Goal: Transaction & Acquisition: Subscribe to service/newsletter

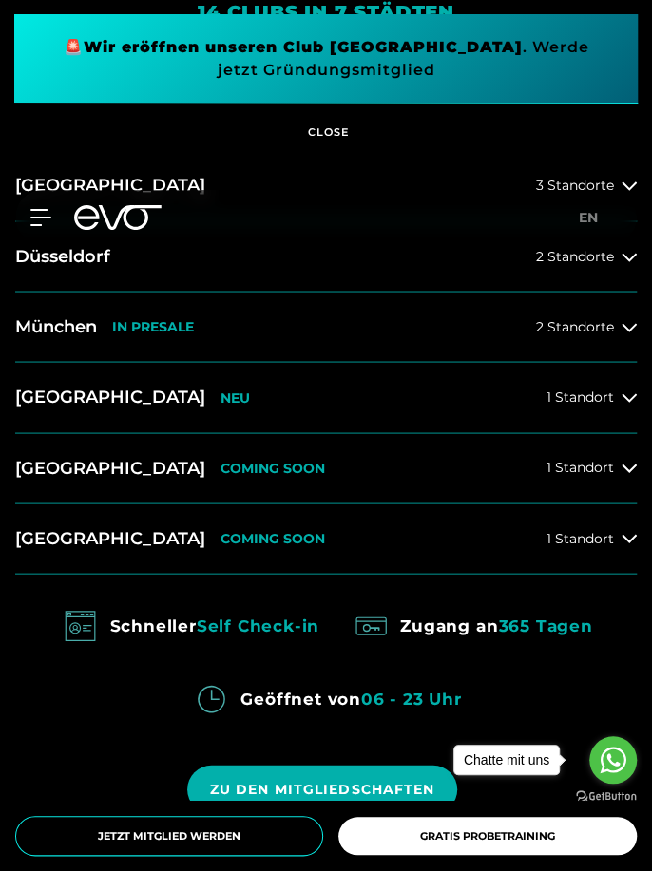
scroll to position [913, 0]
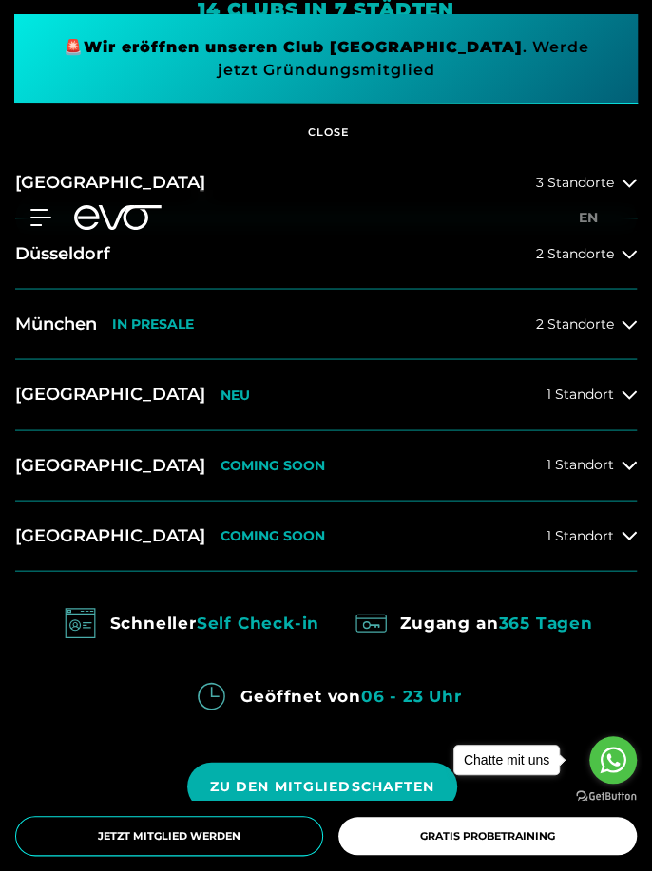
click at [628, 332] on icon at bounding box center [628, 323] width 15 height 15
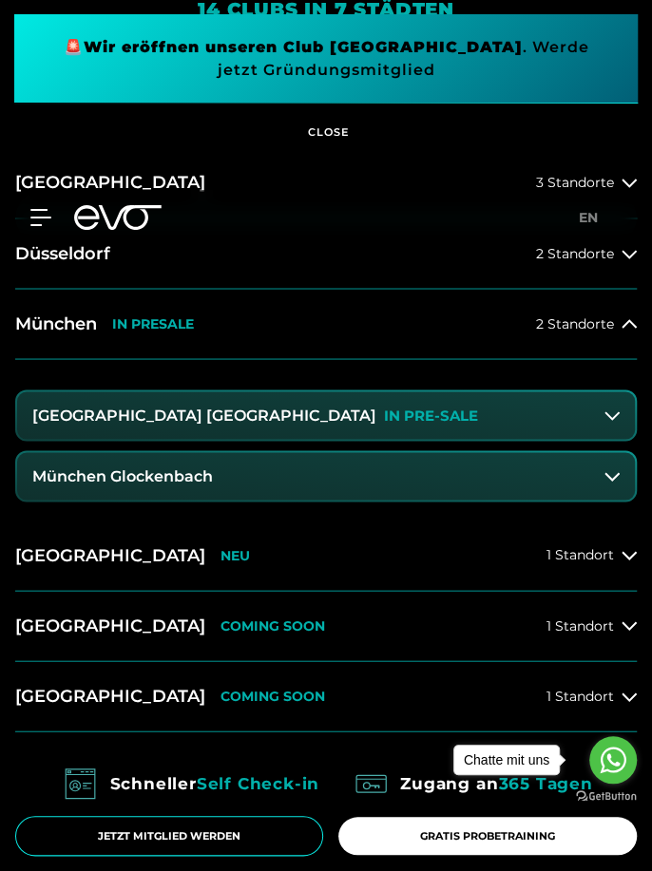
click at [612, 420] on icon at bounding box center [611, 415] width 15 height 9
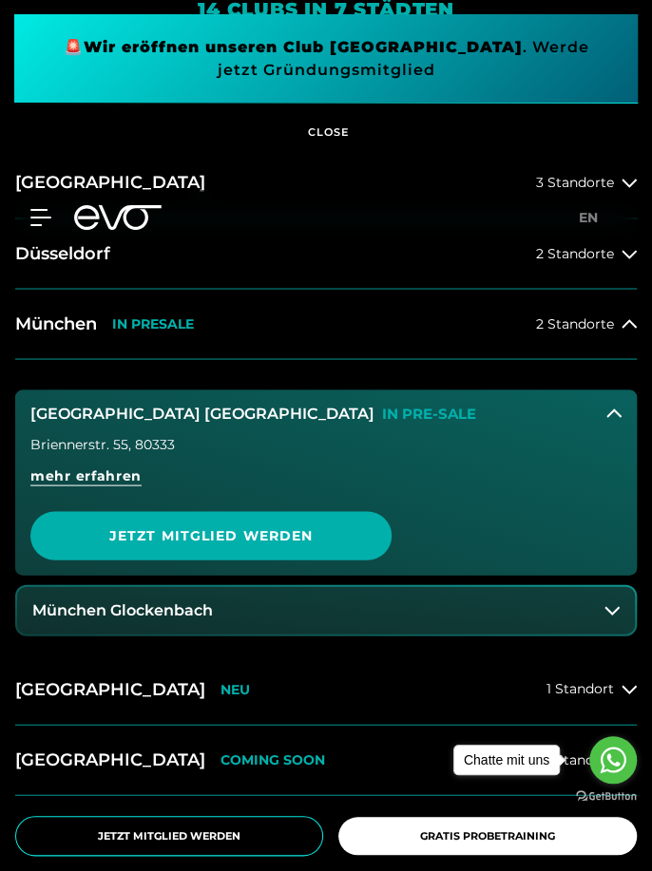
click at [332, 560] on span "Jetzt Mitglied werden" at bounding box center [210, 535] width 361 height 48
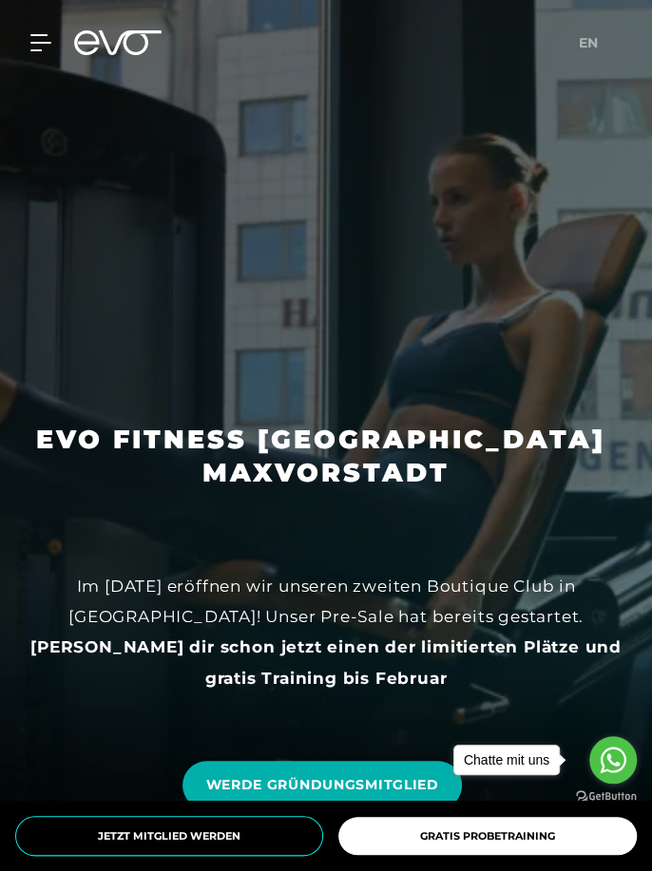
click at [367, 795] on span "WERDE GRÜNDUNGSMITGLIED" at bounding box center [321, 785] width 233 height 20
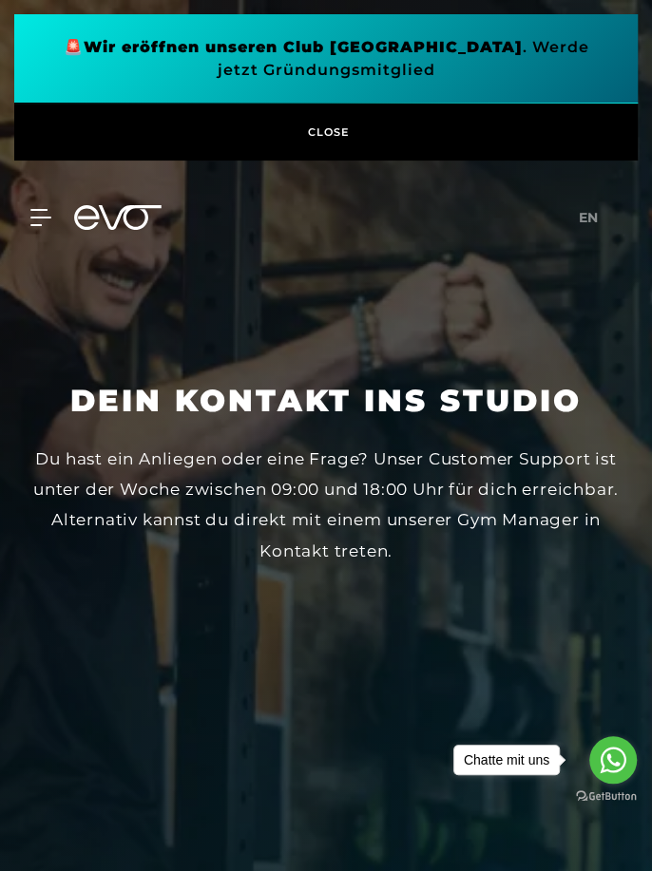
click at [50, 215] on icon at bounding box center [40, 217] width 21 height 17
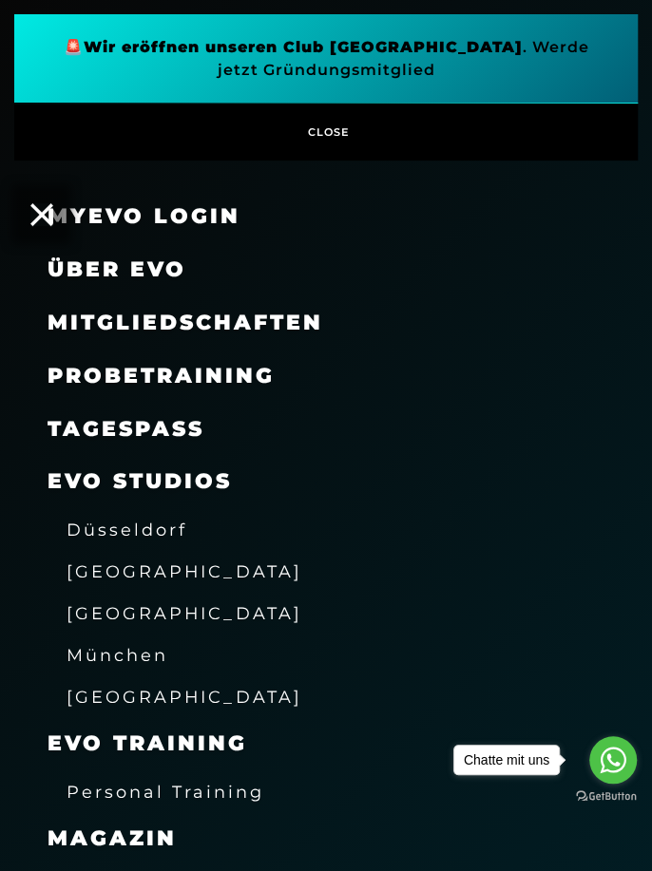
click at [159, 660] on span "München" at bounding box center [118, 655] width 102 height 20
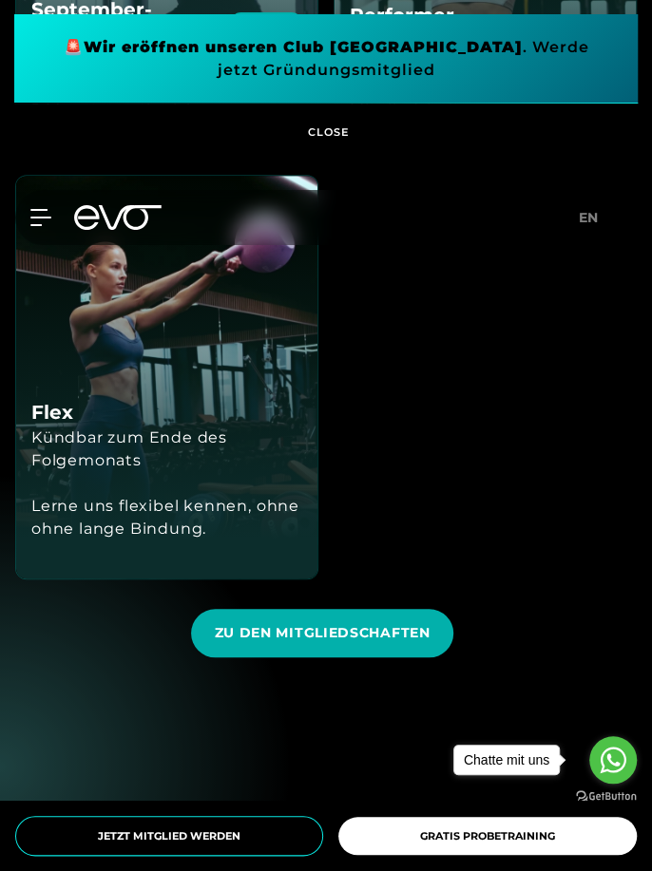
scroll to position [2417, 0]
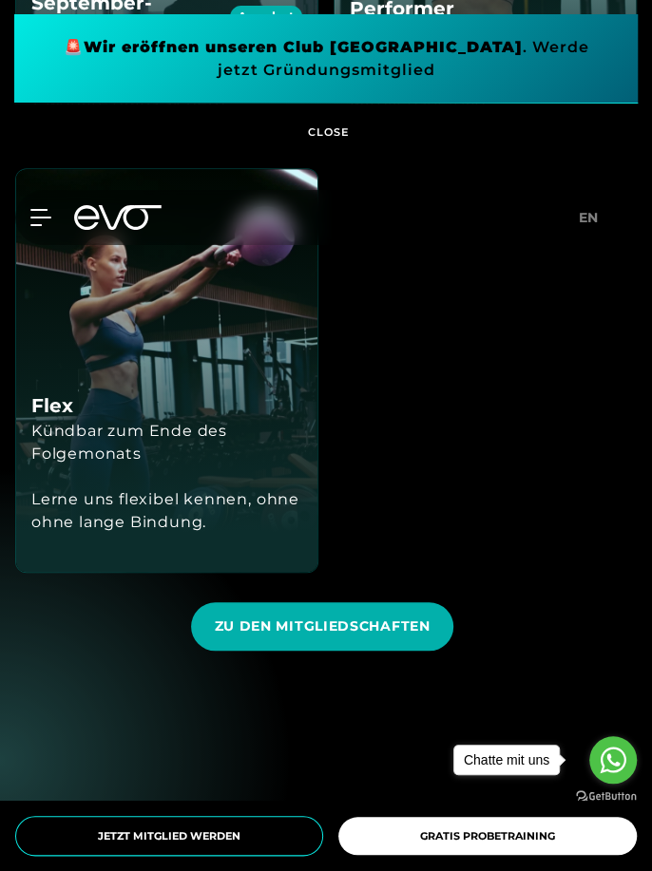
click at [380, 637] on span "ZU DEN MITGLIEDSCHAFTEN" at bounding box center [322, 627] width 216 height 20
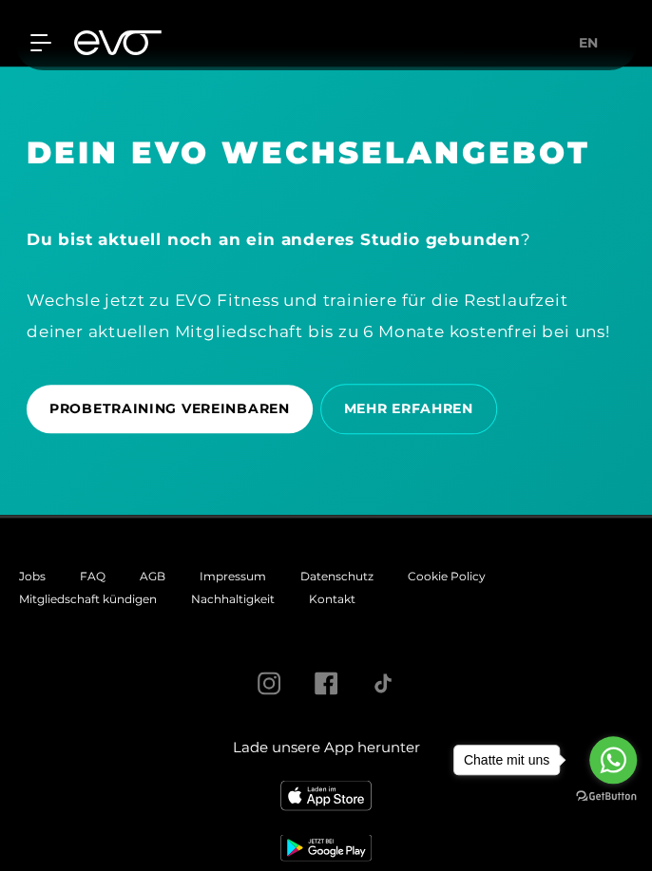
scroll to position [5004, 0]
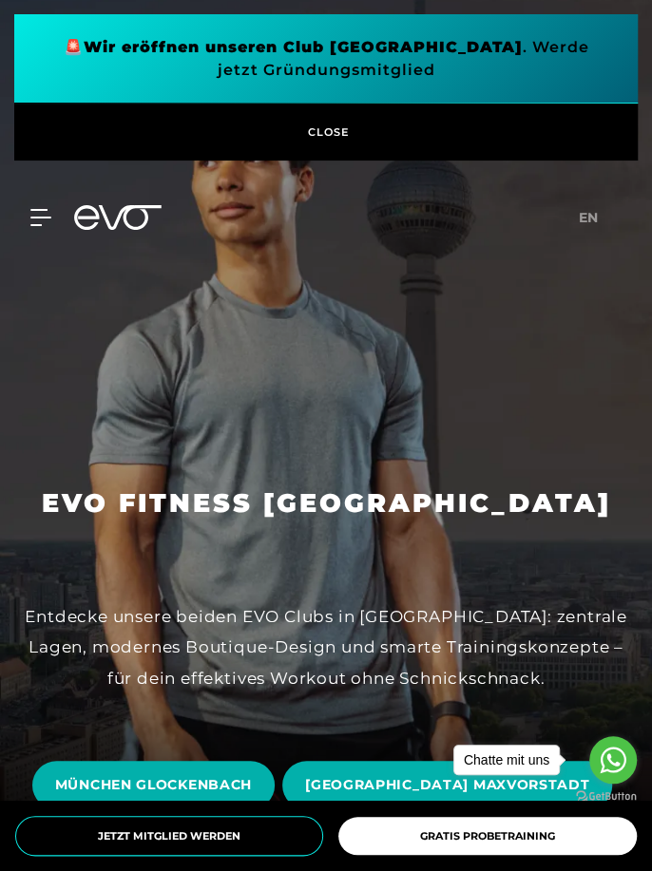
click at [403, 85] on span at bounding box center [325, 58] width 623 height 89
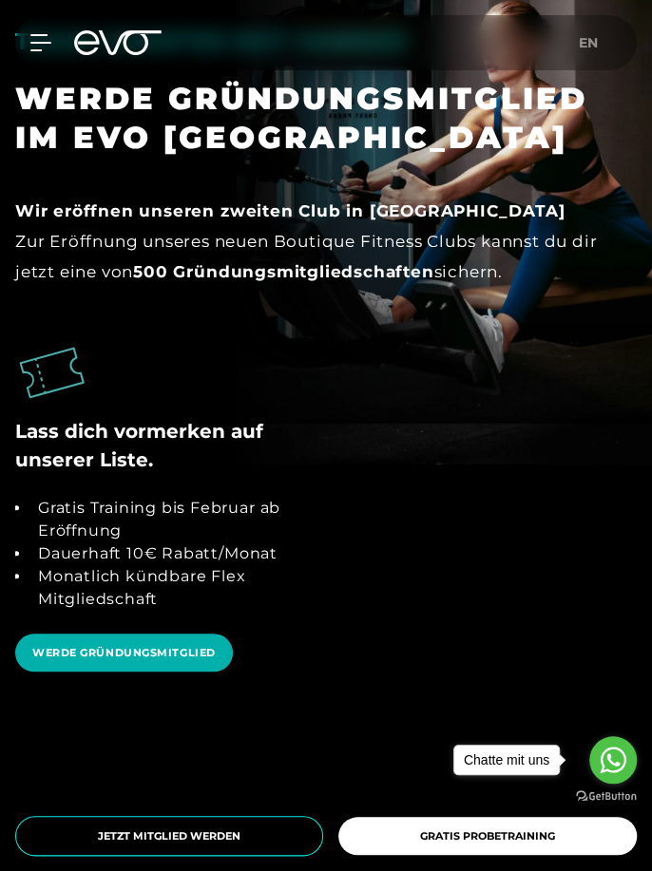
scroll to position [2388, 0]
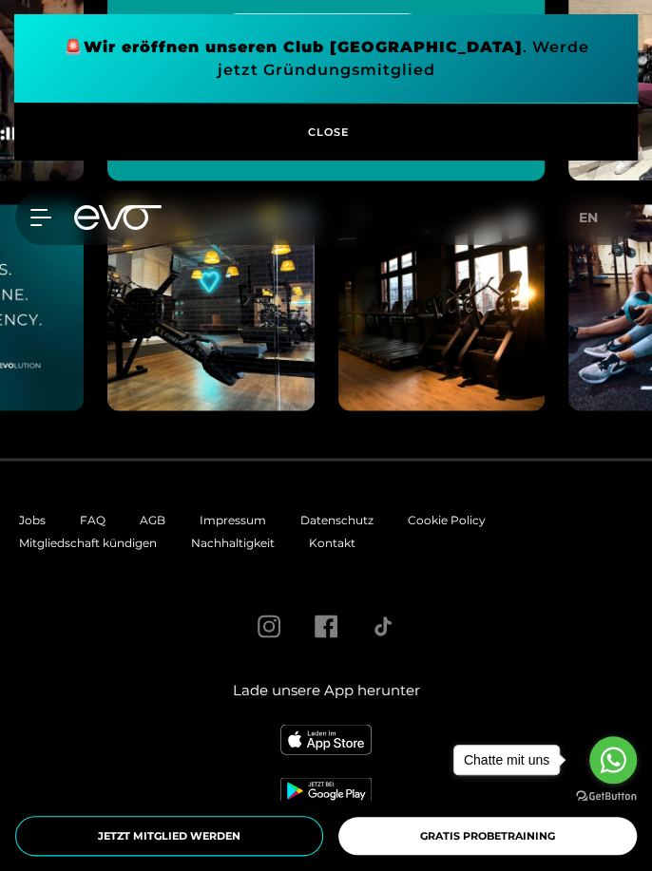
scroll to position [5315, 0]
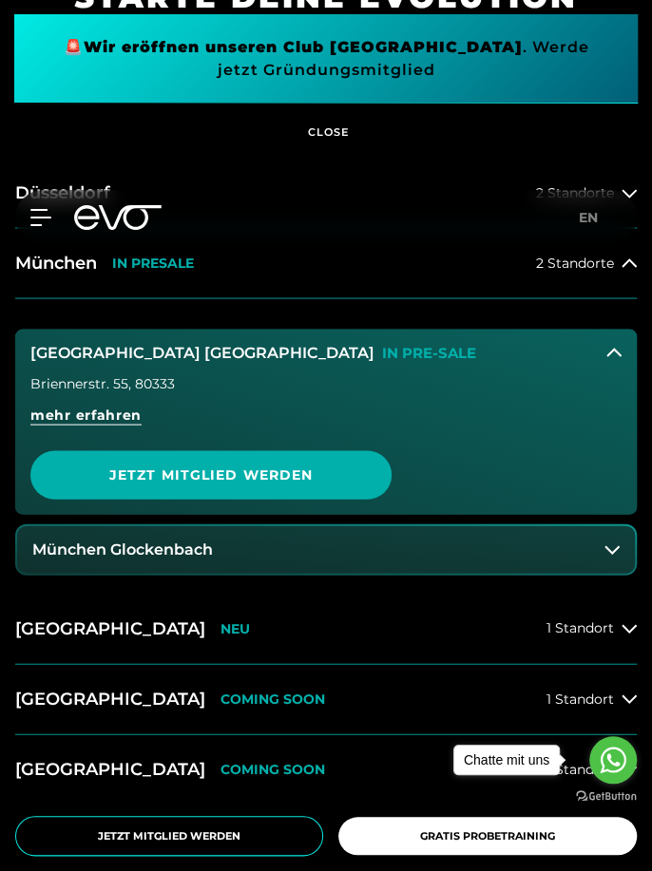
scroll to position [977, 0]
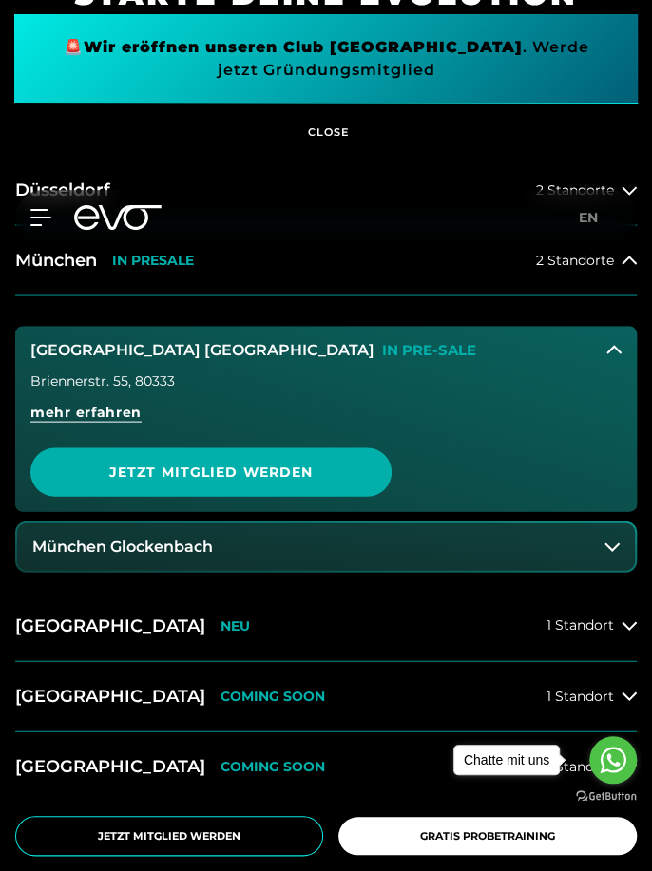
click at [62, 422] on span "mehr erfahren" at bounding box center [85, 412] width 111 height 20
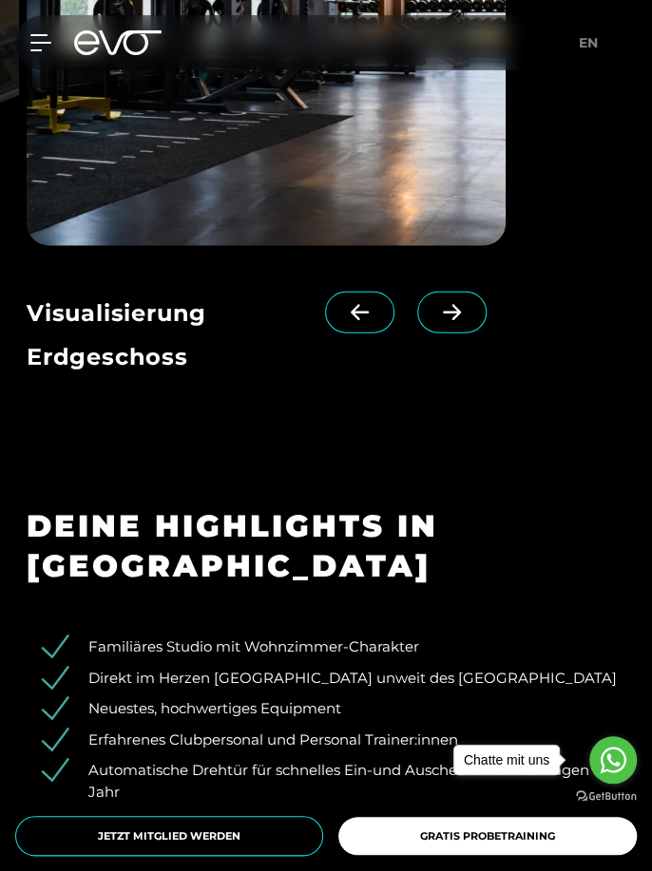
scroll to position [3641, 0]
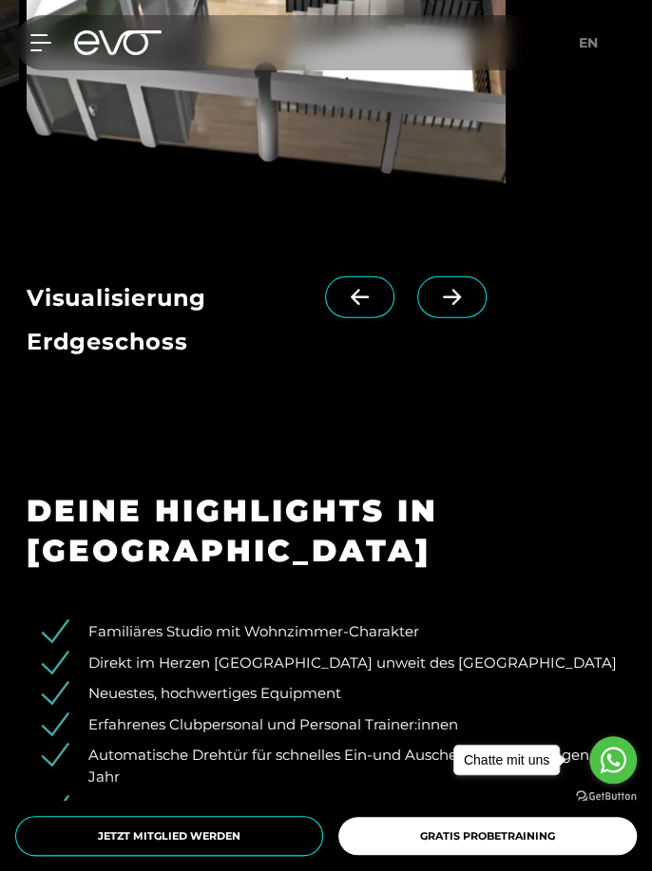
click at [83, 324] on div "Visualisierung Erdgeschoss" at bounding box center [176, 301] width 298 height 48
click at [62, 324] on div "Visualisierung Erdgeschoss" at bounding box center [176, 301] width 298 height 48
click at [435, 306] on icon at bounding box center [451, 297] width 33 height 17
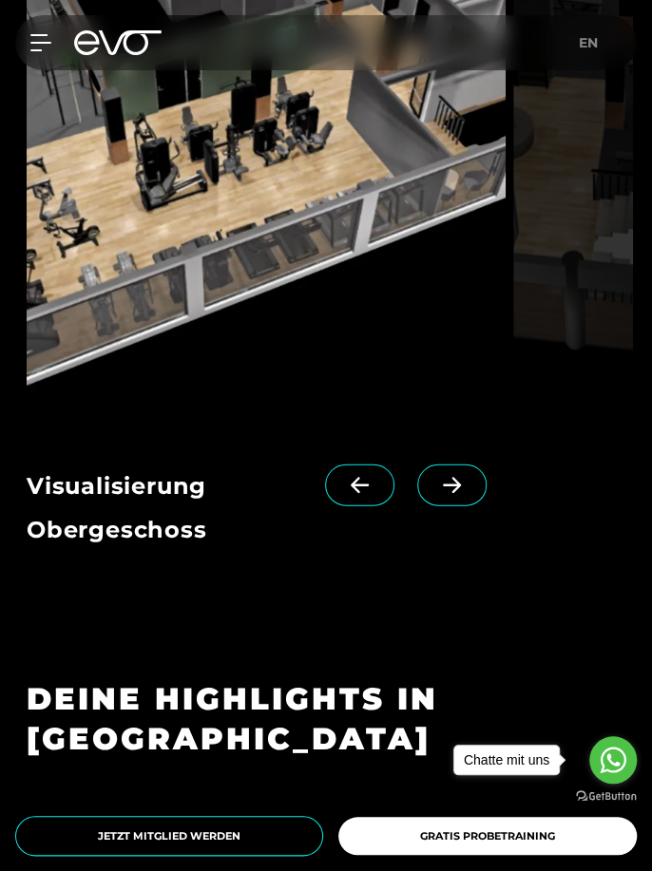
scroll to position [3501, 0]
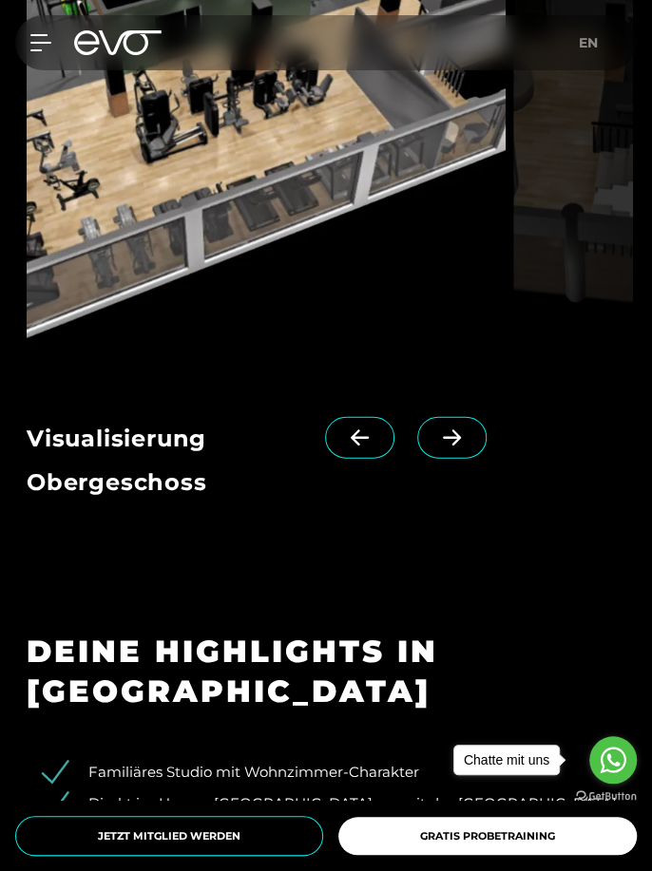
click at [336, 459] on span at bounding box center [359, 438] width 69 height 42
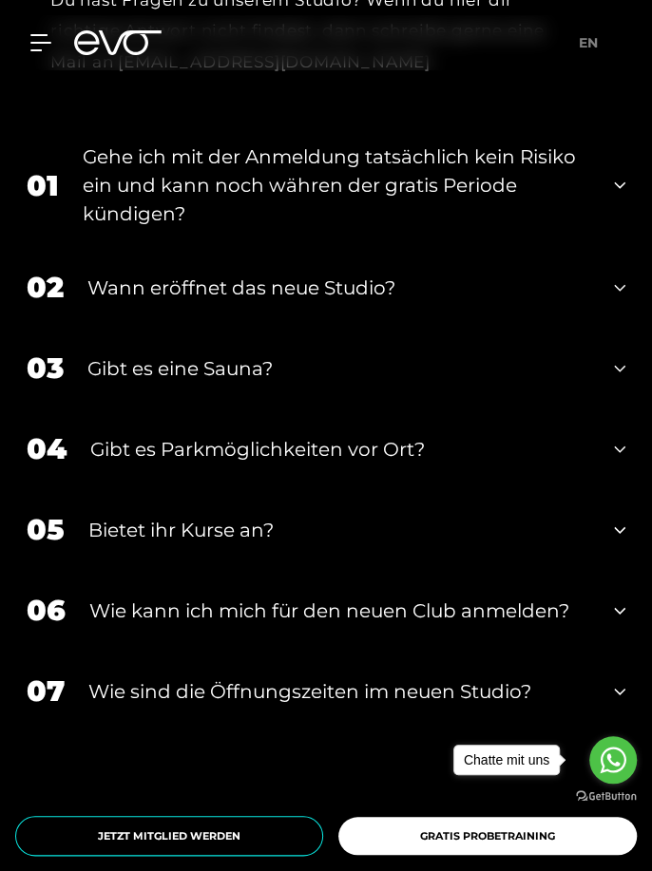
scroll to position [4743, 0]
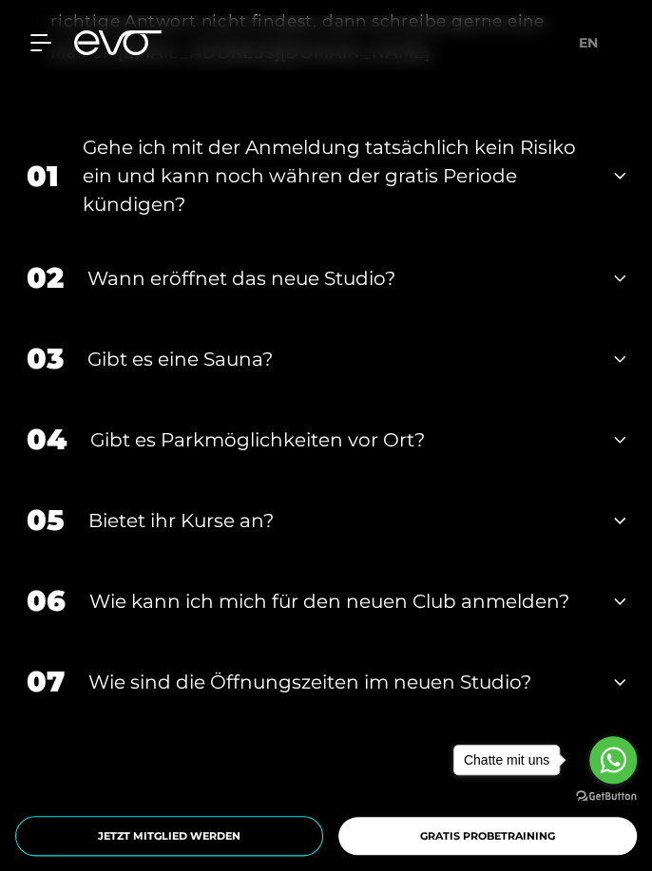
click at [621, 399] on div "03 Gibt es eine Sauna?" at bounding box center [326, 358] width 599 height 81
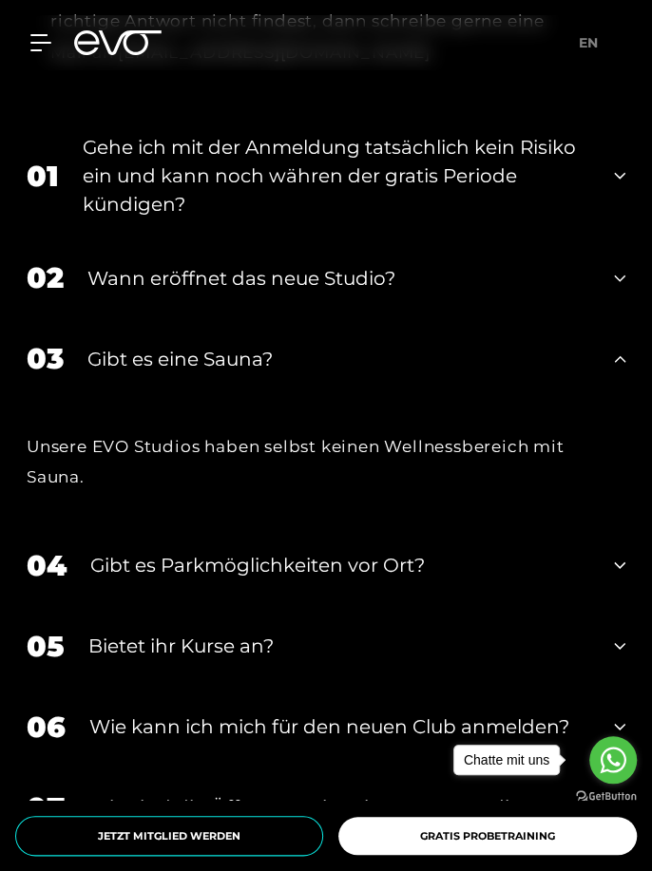
click at [619, 371] on icon at bounding box center [619, 359] width 11 height 23
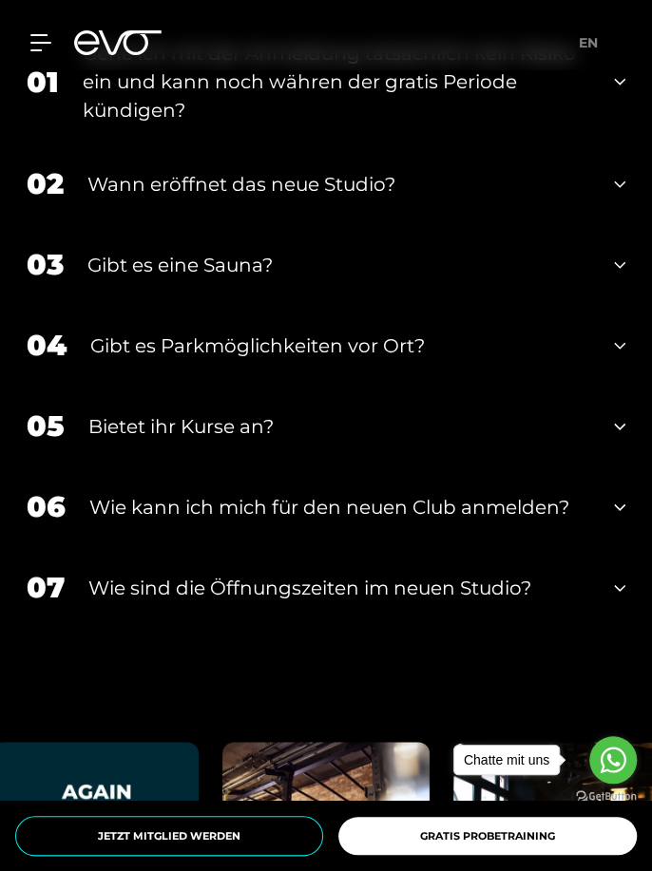
scroll to position [4890, 0]
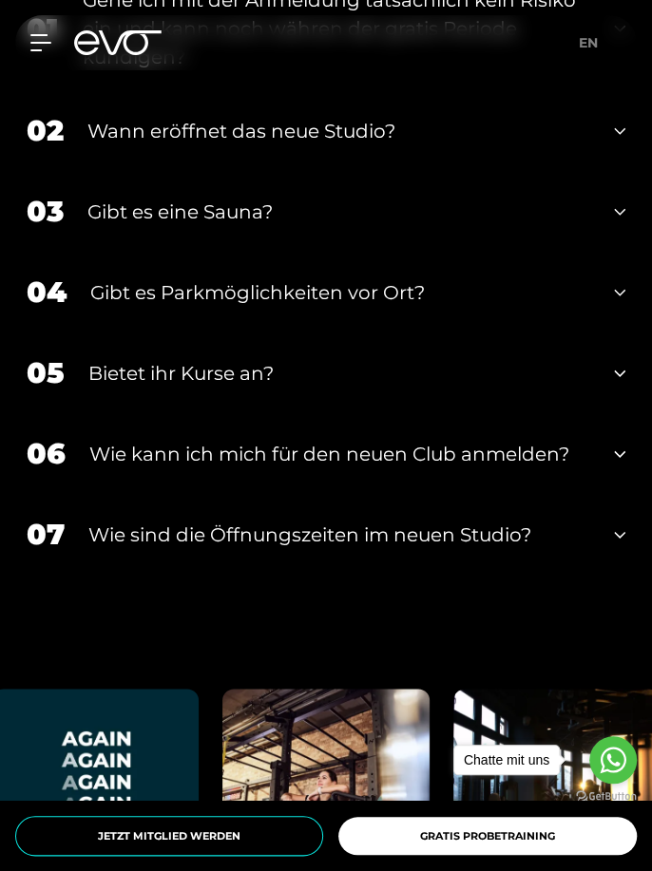
click at [621, 546] on icon at bounding box center [619, 535] width 11 height 23
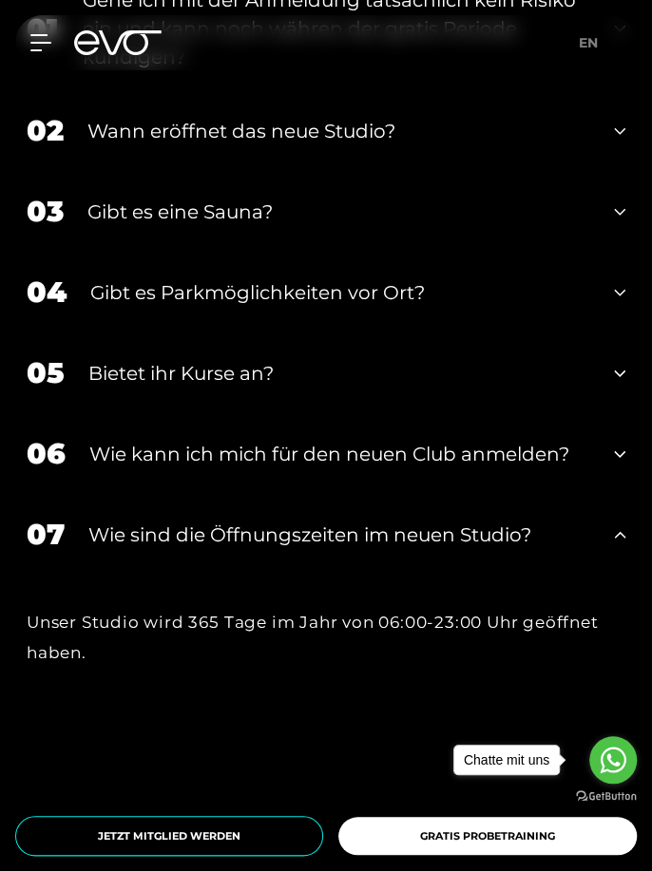
click at [609, 494] on div "06 Wie kann ich mich für den neuen Club anmelden?" at bounding box center [326, 453] width 599 height 81
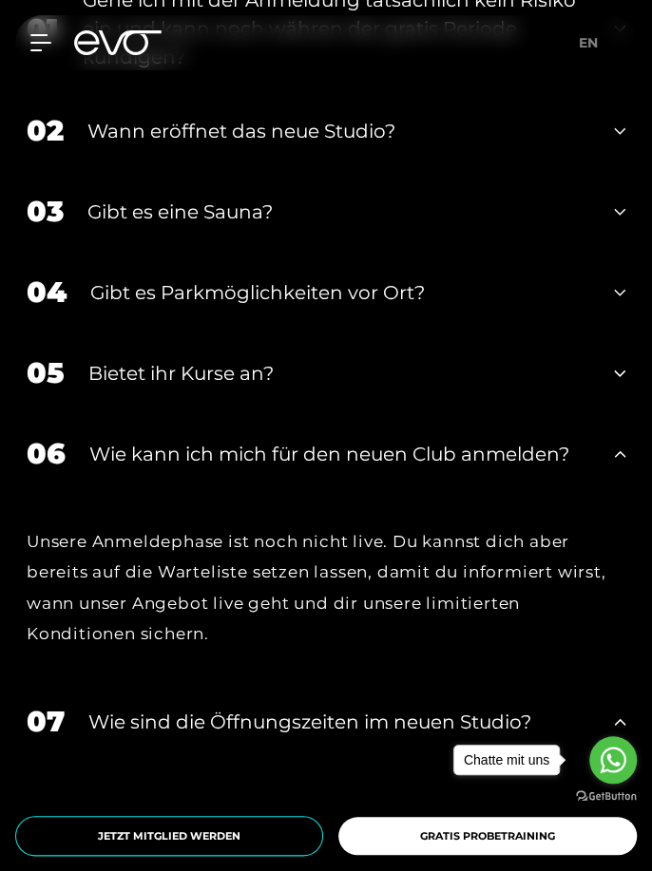
click at [598, 413] on div "05 Bietet ihr Kurse an?" at bounding box center [326, 373] width 599 height 81
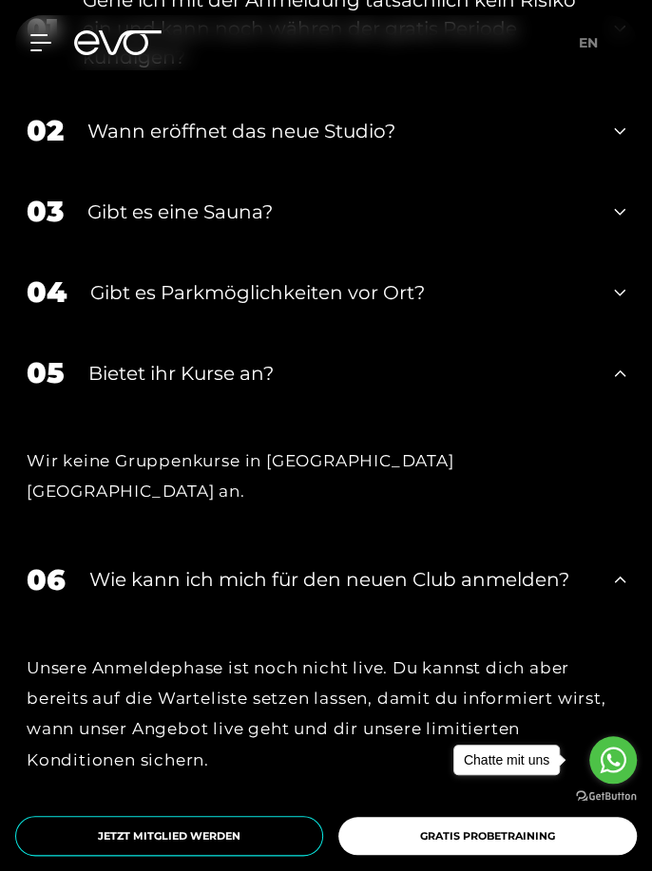
click at [620, 333] on div "04 Gibt es Parkmöglichkeiten vor Ort?" at bounding box center [326, 292] width 599 height 81
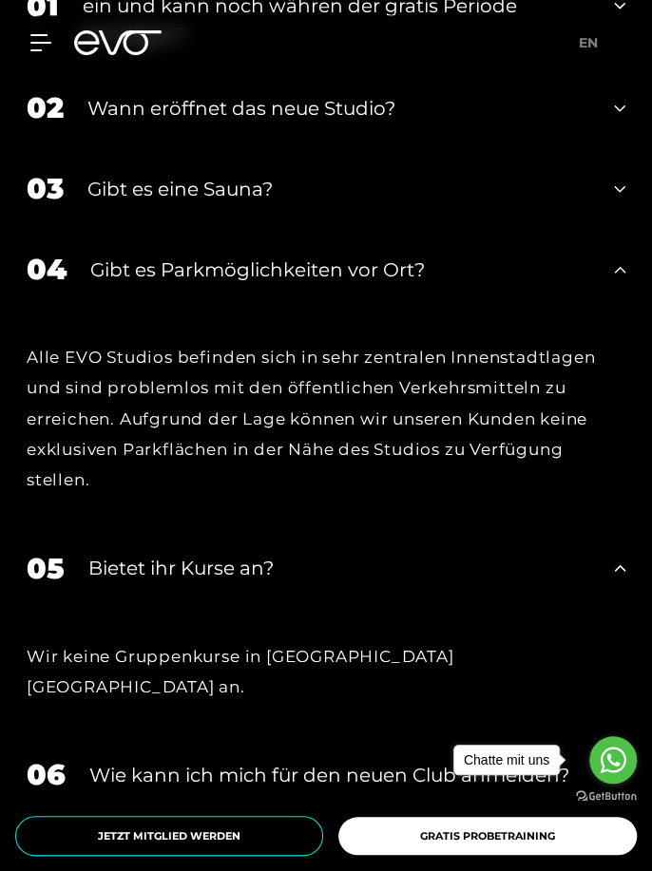
scroll to position [4934, 0]
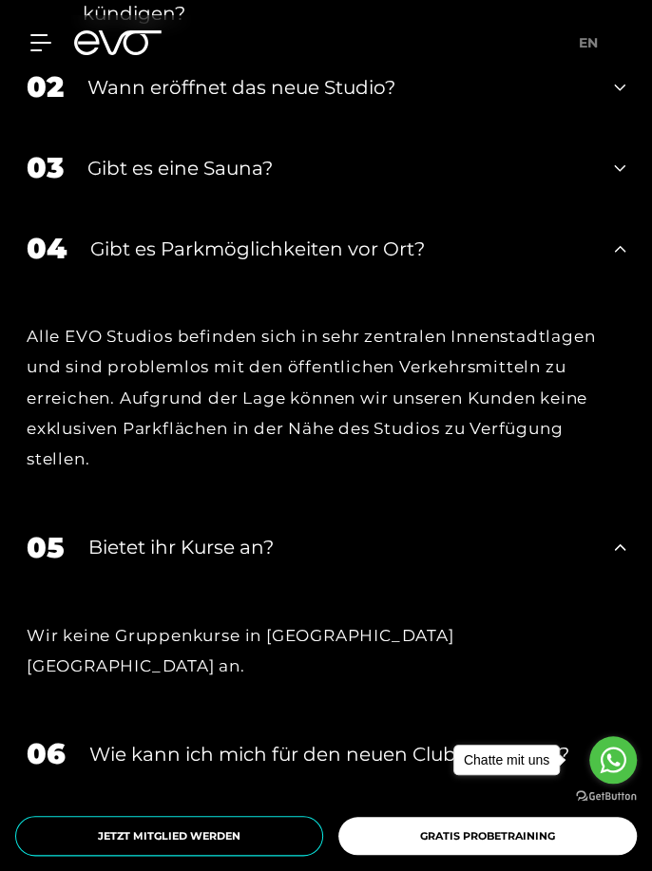
click at [604, 208] on div "03 Gibt es eine Sauna?" at bounding box center [326, 167] width 599 height 81
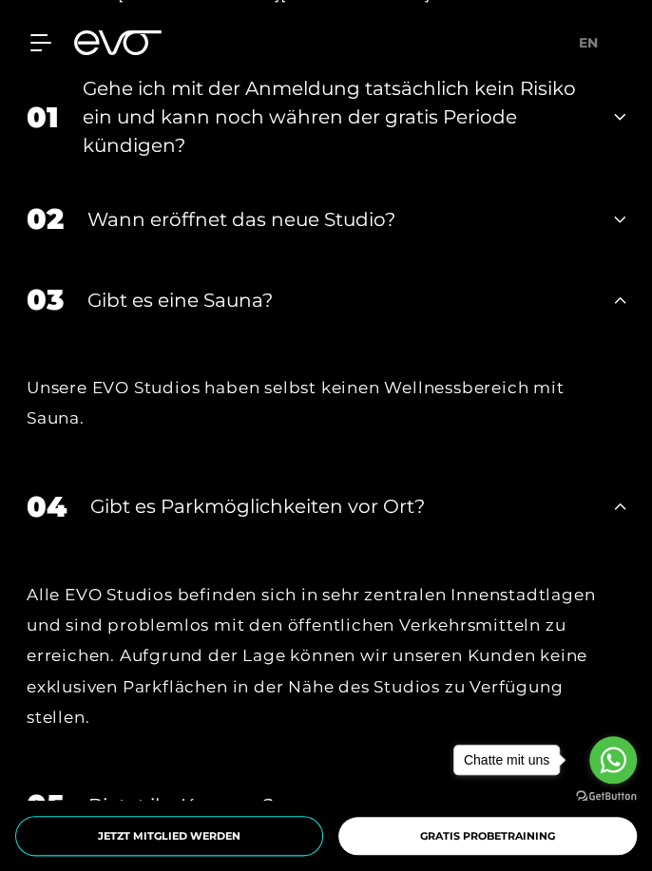
scroll to position [4795, 0]
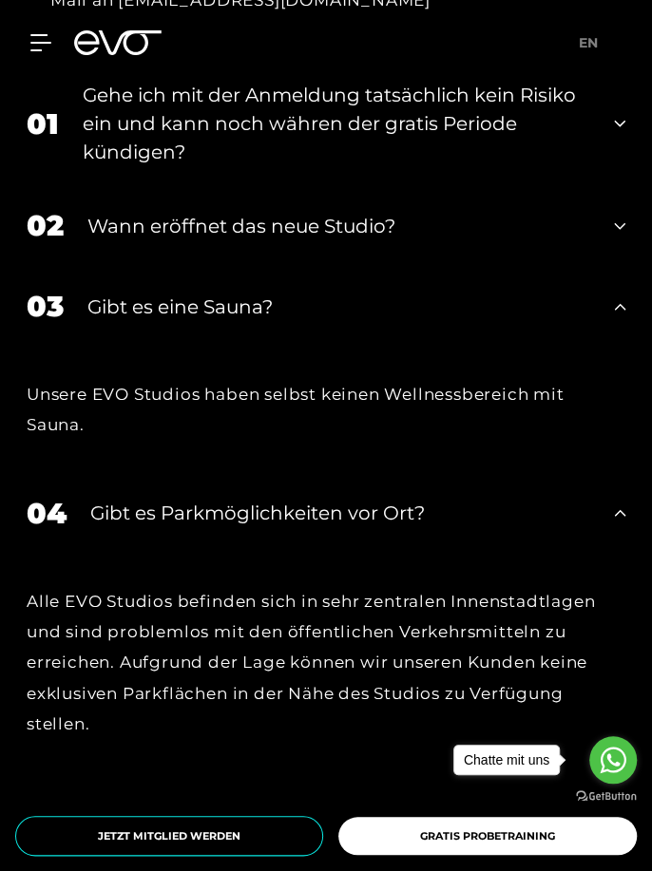
click at [620, 266] on div "02 Wann eröffnet das neue Studio?" at bounding box center [326, 225] width 599 height 81
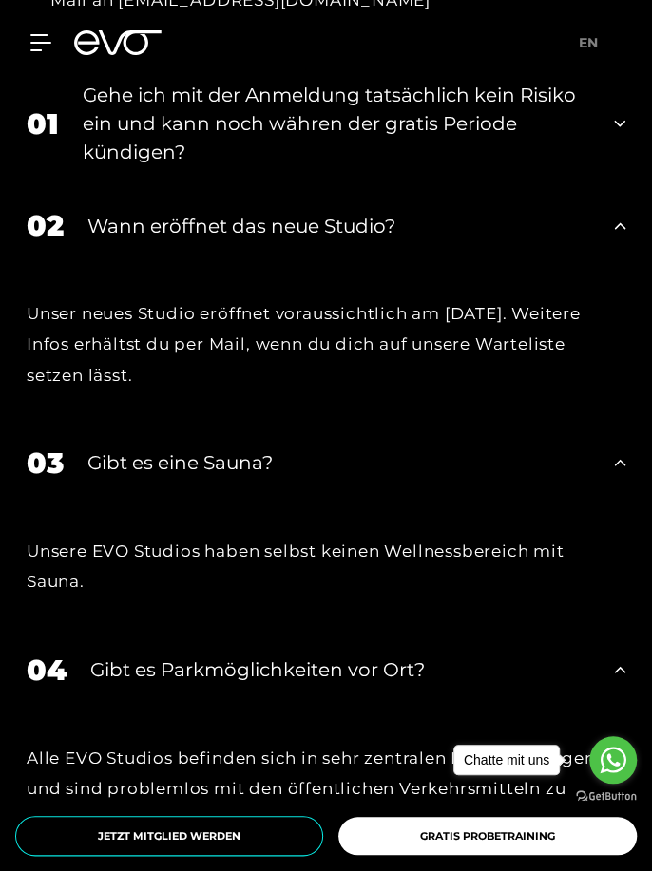
click at [605, 185] on div "01 Gehe ich mit der Anmeldung tatsächlich kein Risiko ein und kann noch währen …" at bounding box center [326, 124] width 599 height 124
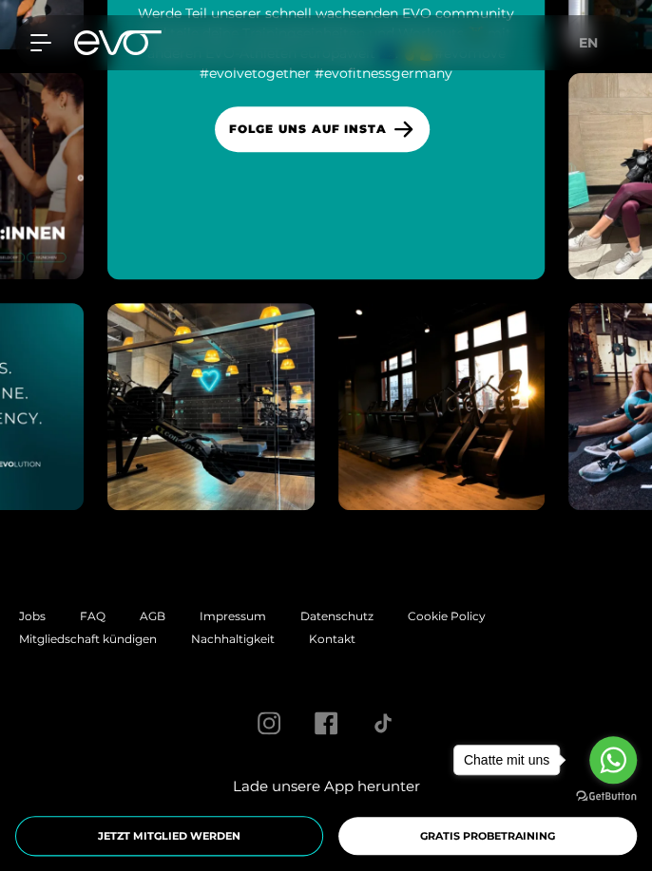
scroll to position [7013, 0]
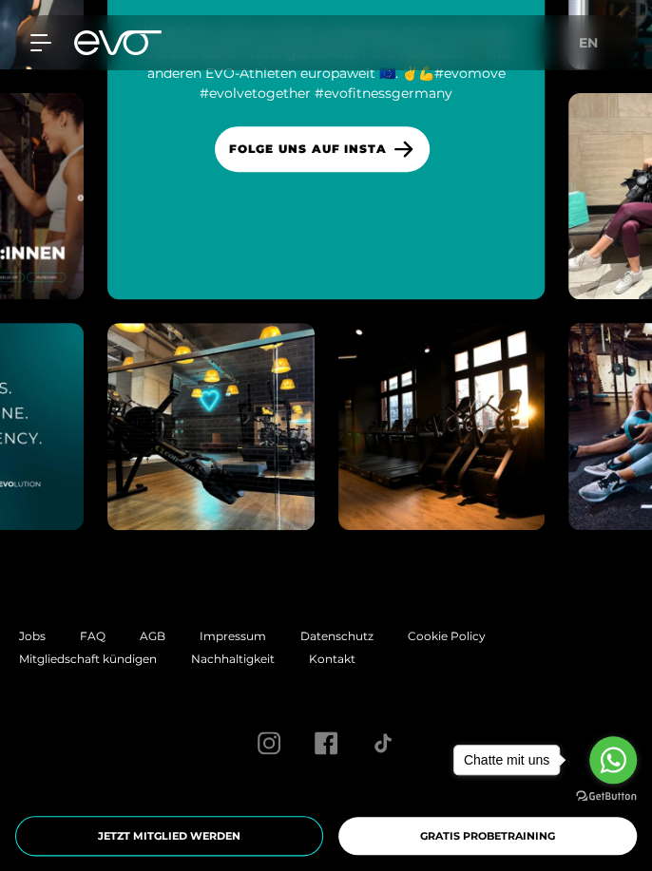
click at [289, 214] on div "Join our Community! Werde Teil unserer schnell wachsenden EVO community und tei…" at bounding box center [325, 70] width 437 height 288
click at [287, 158] on span "FOLGE UNS AUF INSTA" at bounding box center [308, 149] width 158 height 17
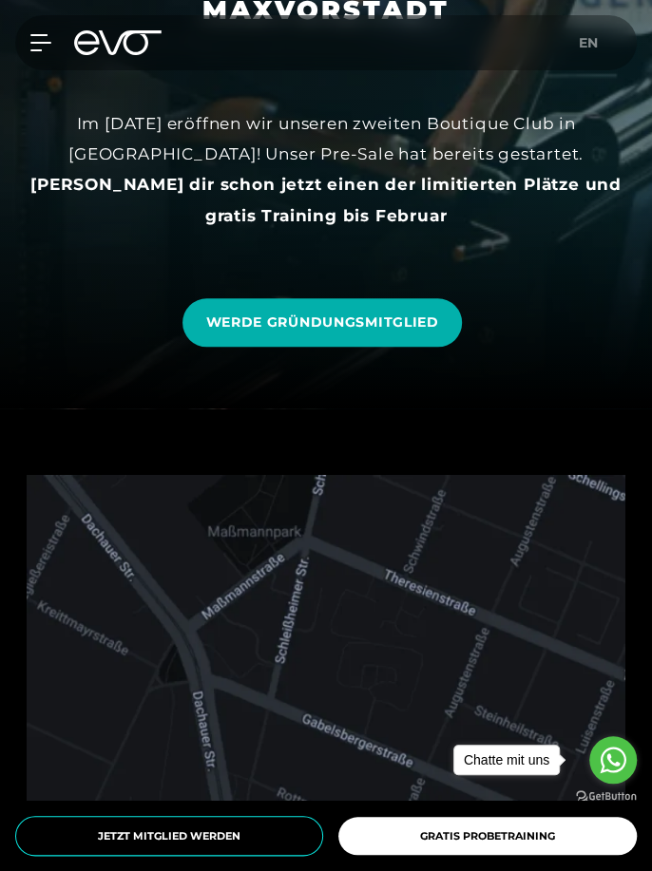
scroll to position [500, 0]
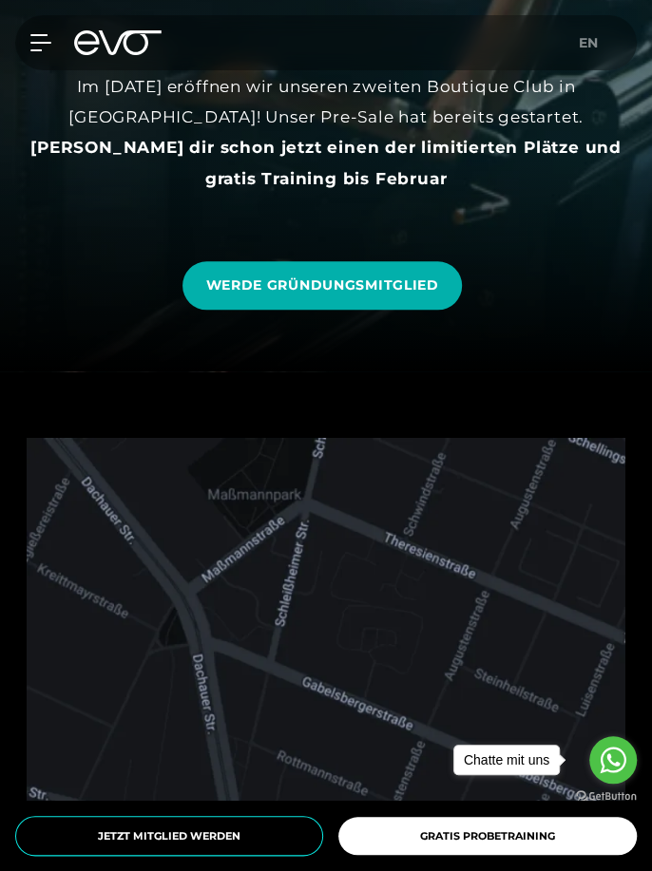
click at [598, 779] on icon "Go to whatsapp" at bounding box center [613, 760] width 38 height 38
